Goal: Navigation & Orientation: Find specific page/section

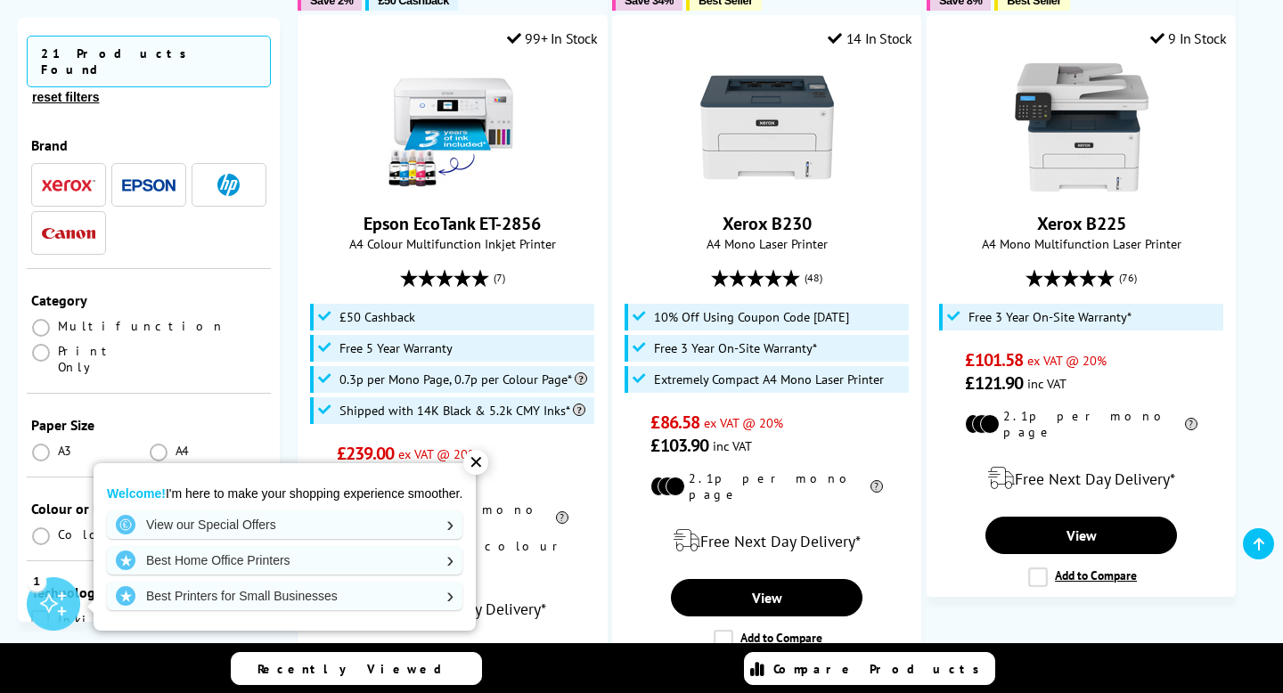
scroll to position [556, 0]
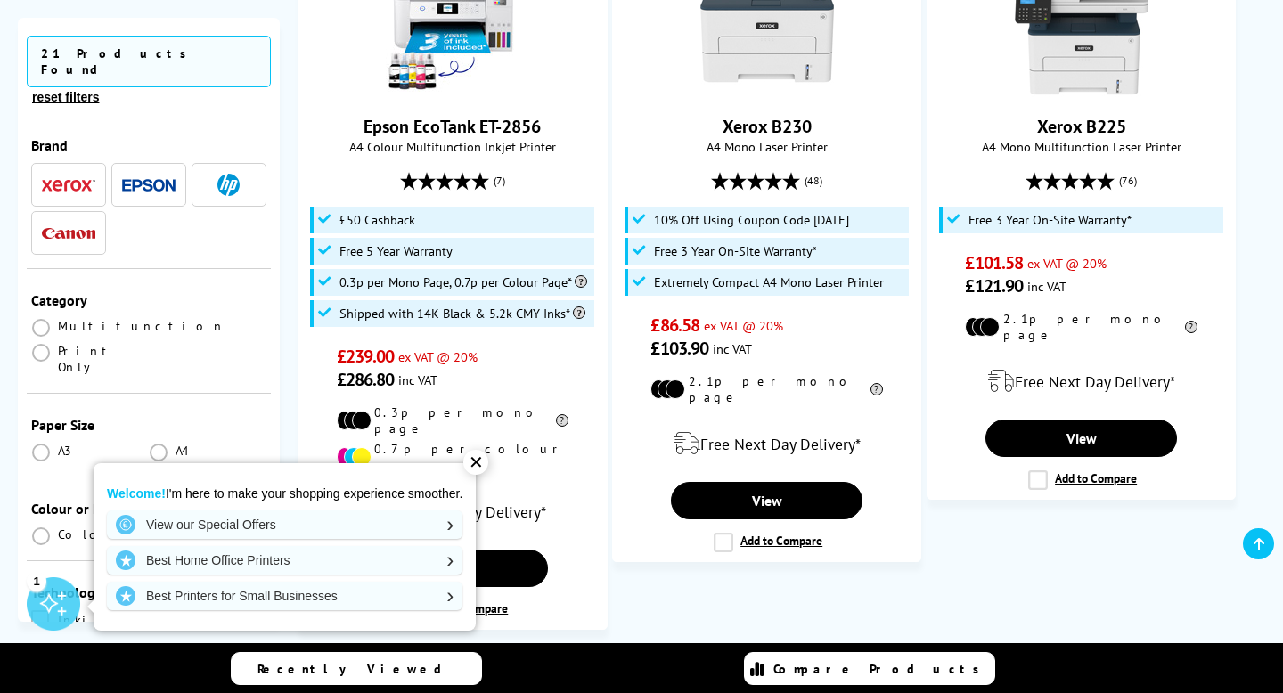
click at [482, 459] on div "✕" at bounding box center [475, 462] width 25 height 25
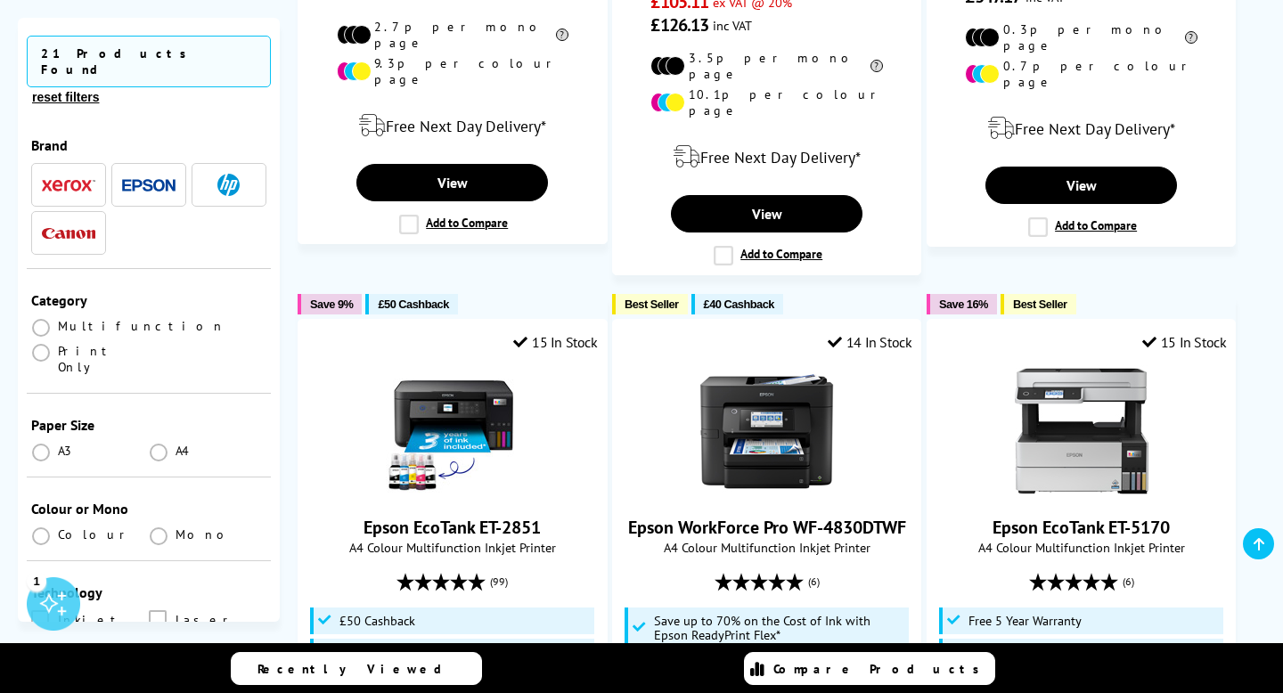
scroll to position [2847, 0]
